Goal: Task Accomplishment & Management: Use online tool/utility

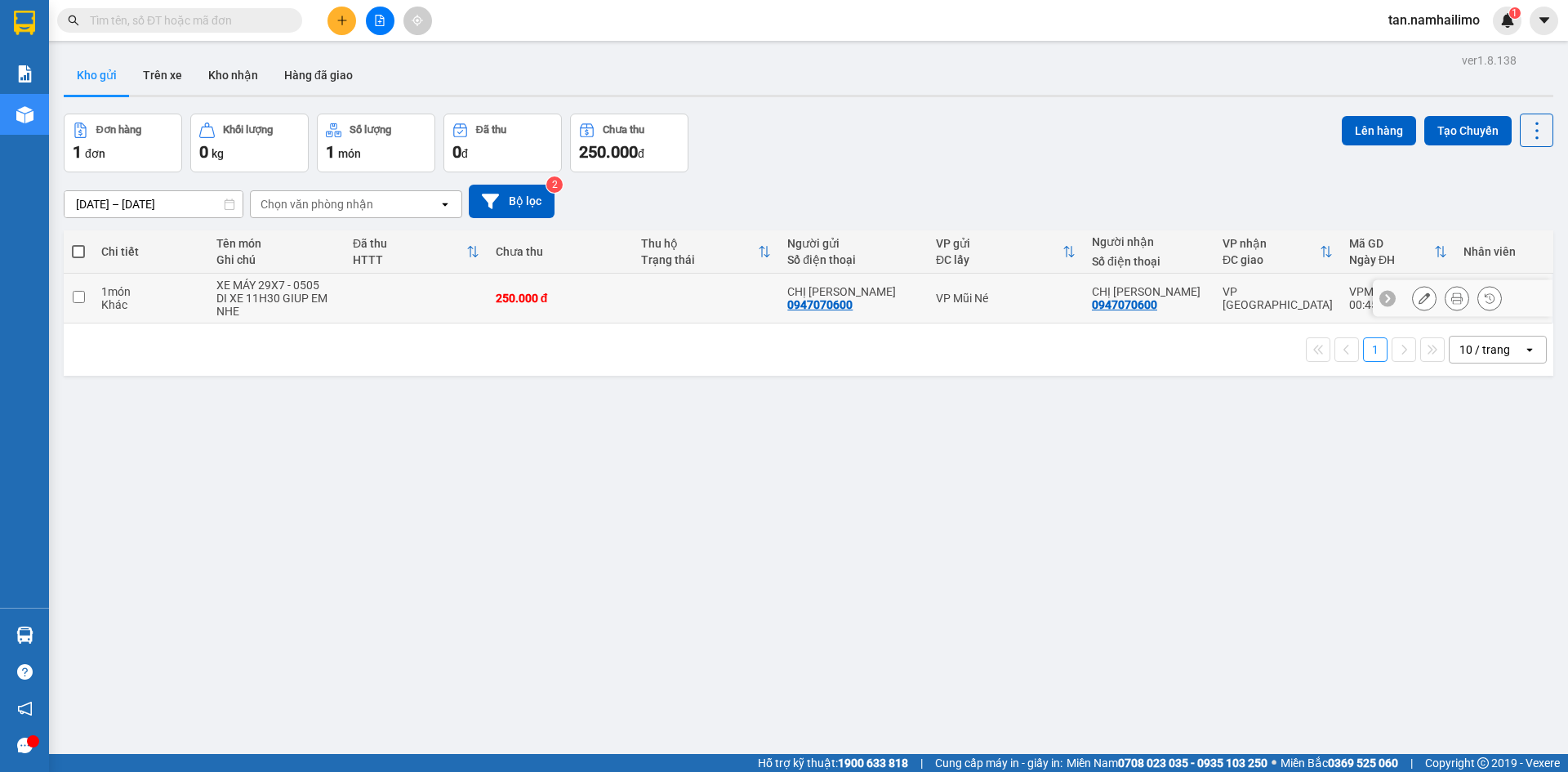
click at [1419, 298] on icon at bounding box center [1424, 298] width 12 height 12
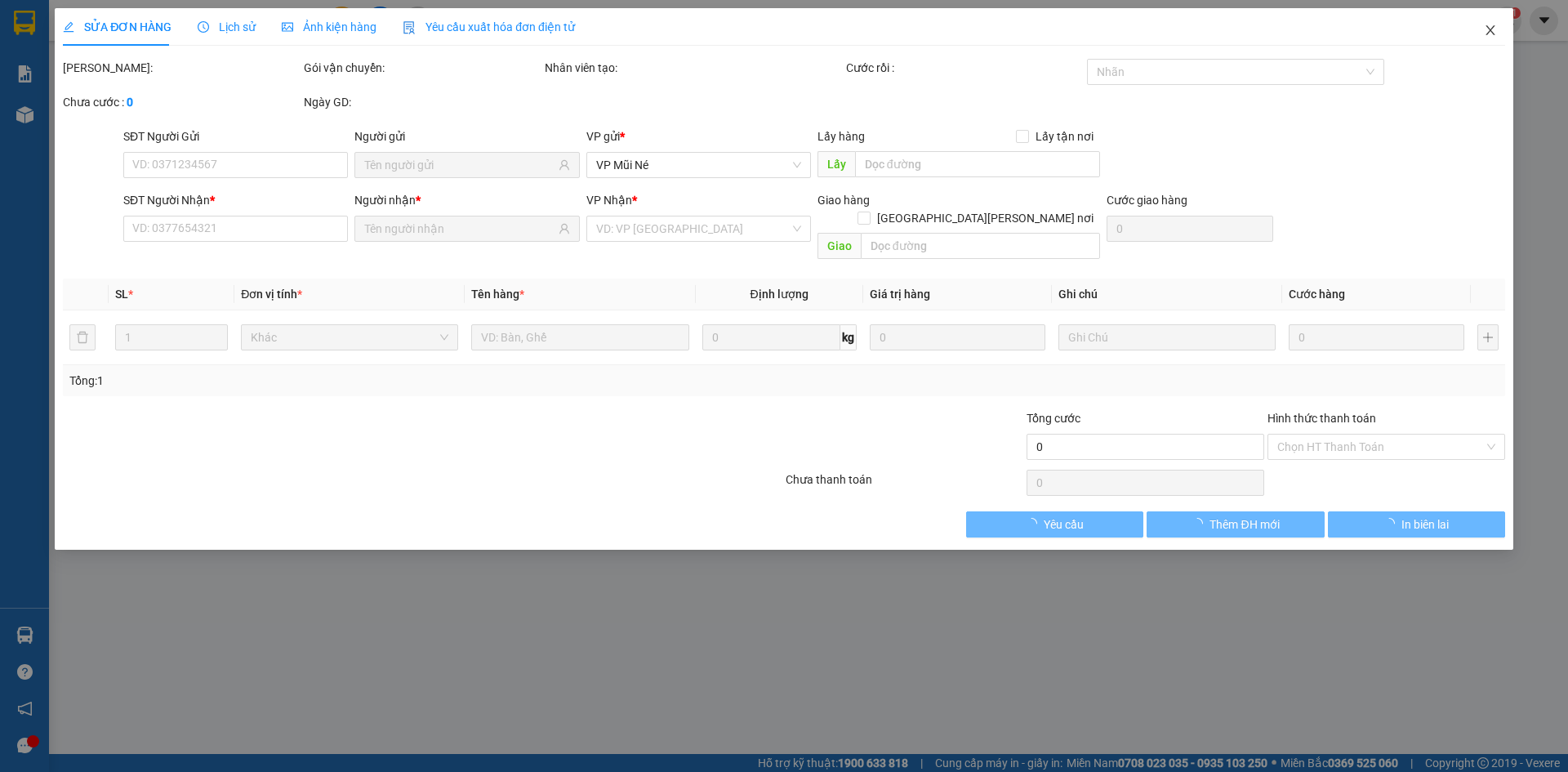
click at [1486, 41] on span "Close" at bounding box center [1491, 31] width 46 height 46
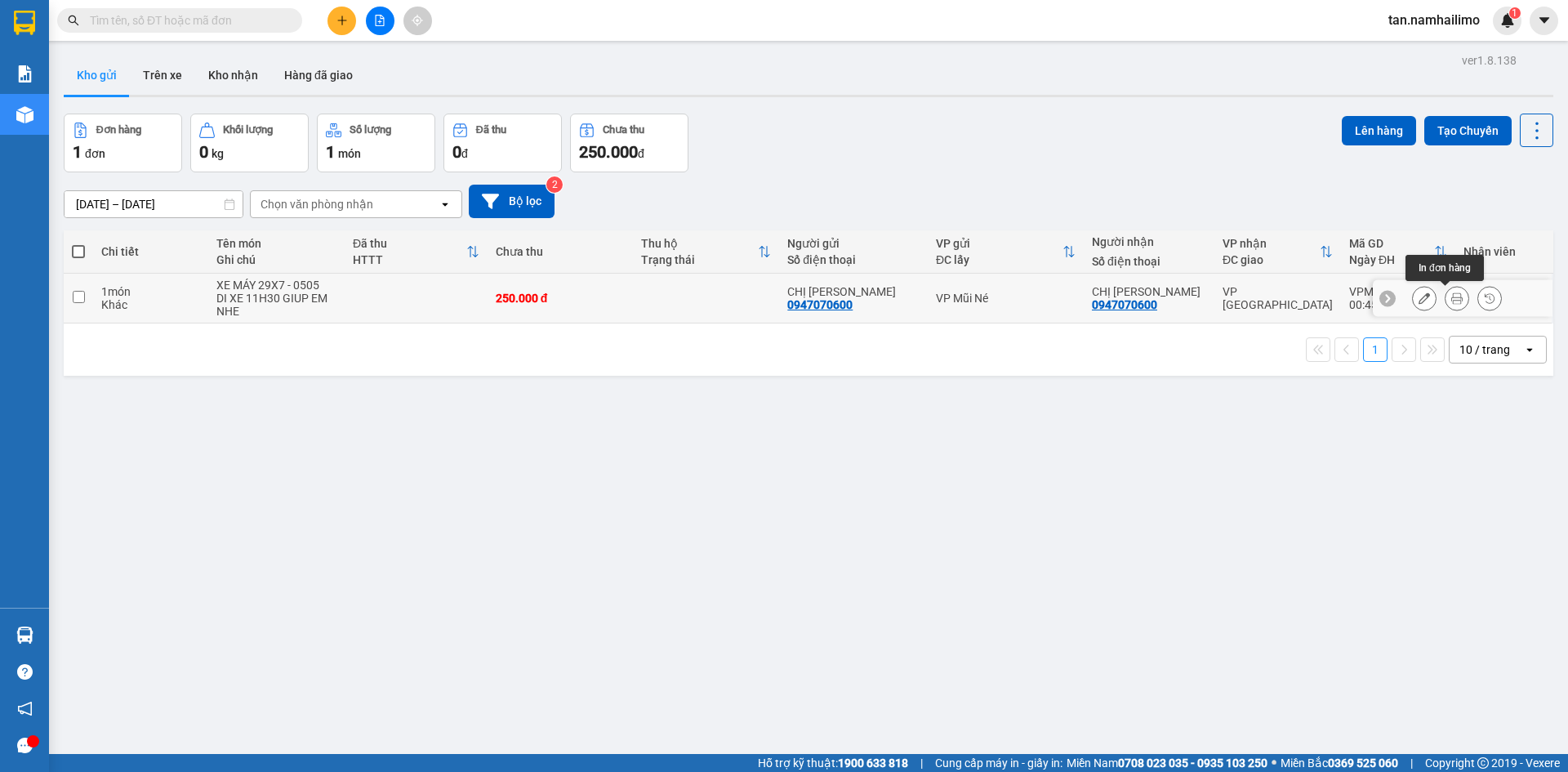
click at [1452, 293] on icon at bounding box center [1457, 298] width 12 height 12
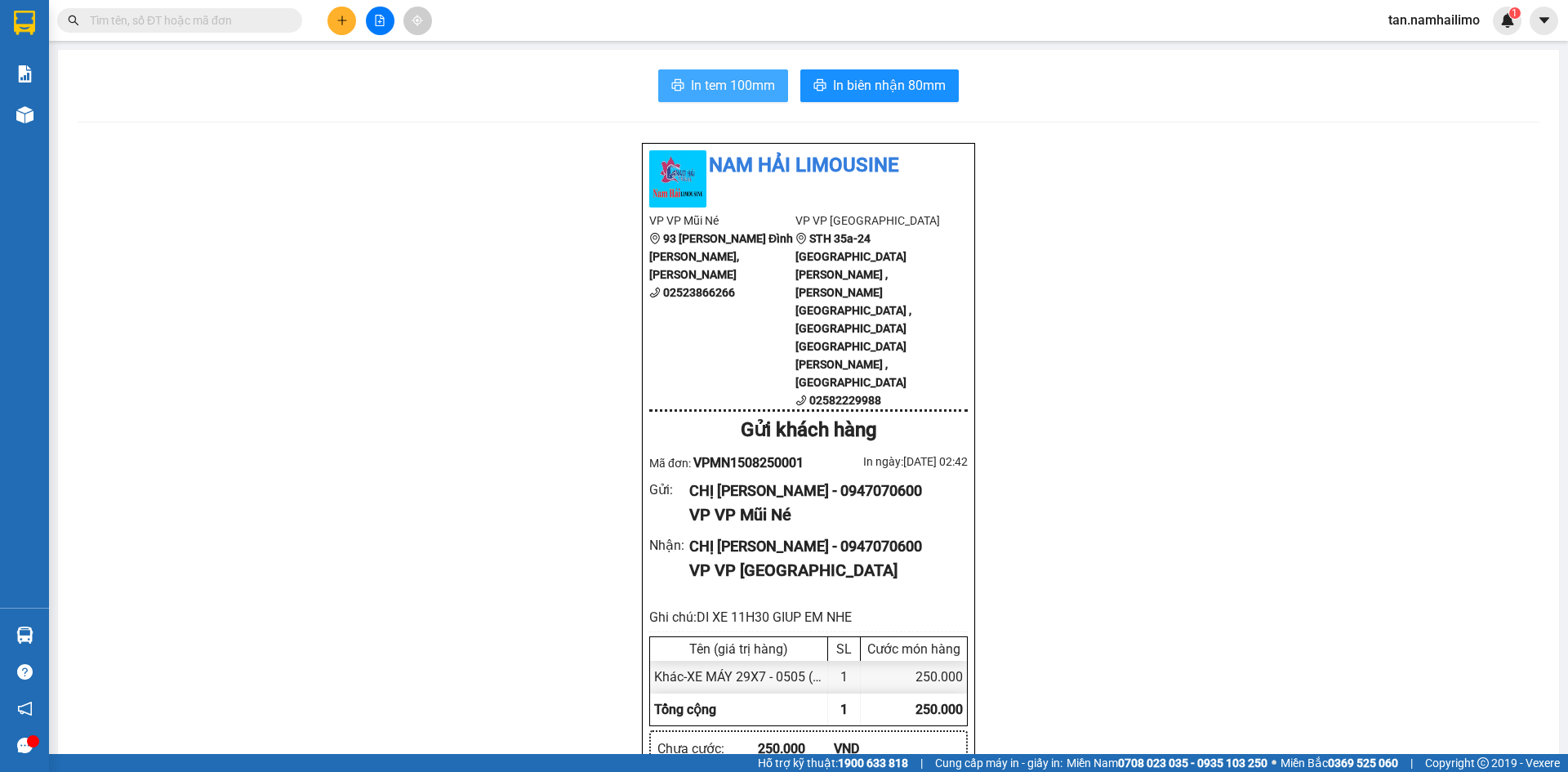
click at [705, 89] on span "In tem 100mm" at bounding box center [733, 85] width 84 height 20
